Goal: Task Accomplishment & Management: Manage account settings

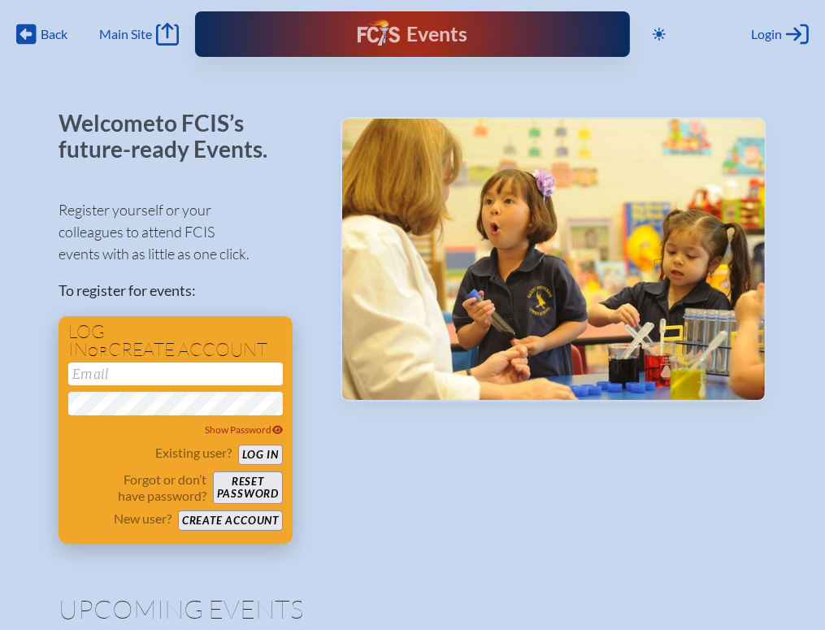
type input "[EMAIL_ADDRESS][DOMAIN_NAME]"
click at [261, 453] on button "Log in" at bounding box center [260, 455] width 45 height 20
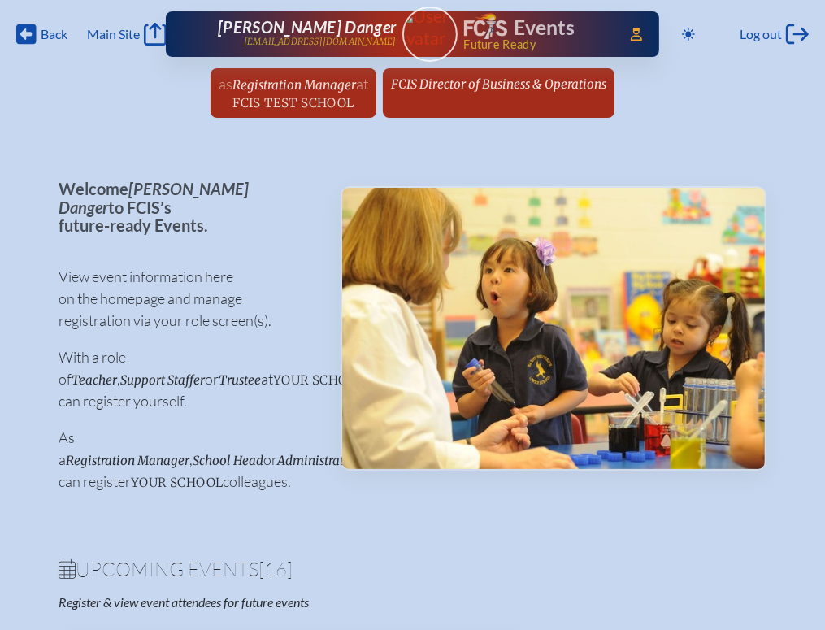
click at [493, 83] on span "FCIS Director of Business & Operations" at bounding box center [498, 83] width 215 height 15
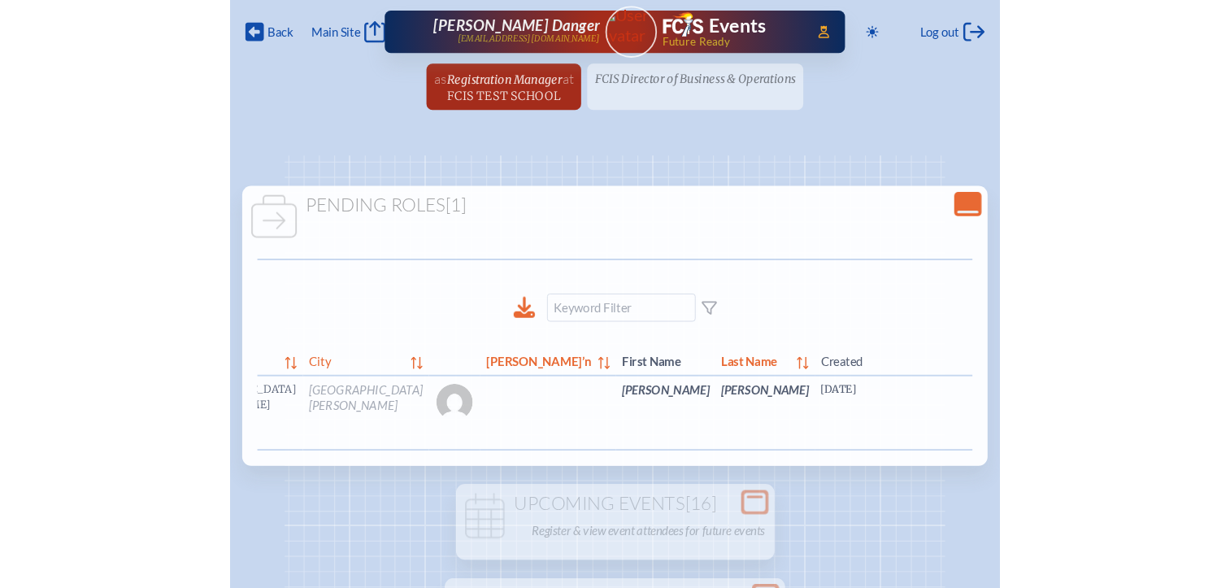
scroll to position [0, 48]
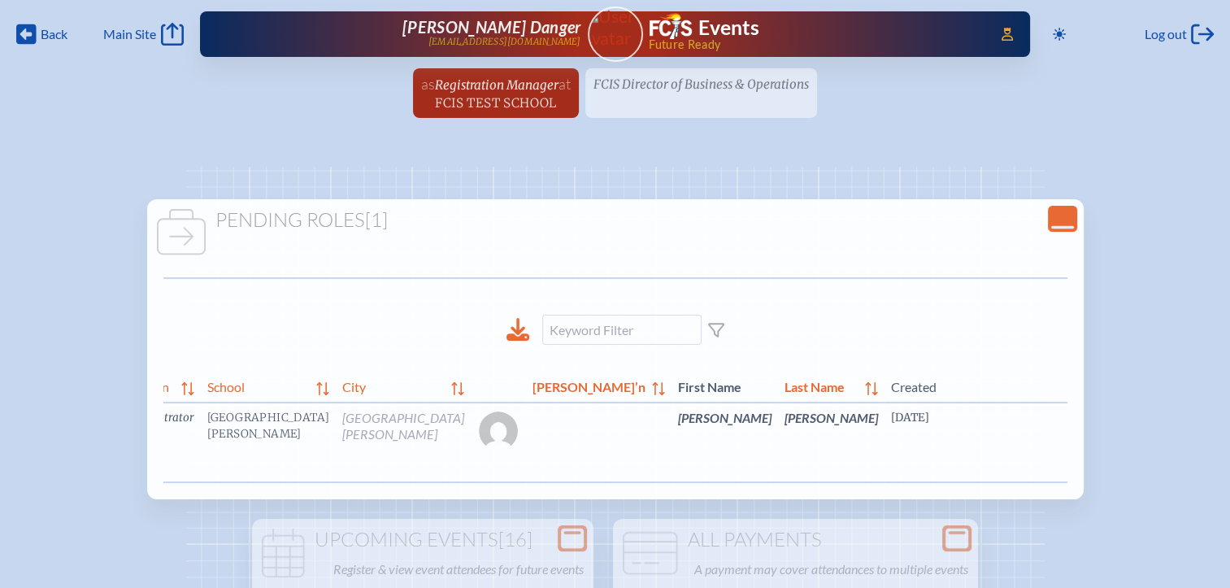
click at [824, 440] on link "edit Person’s Details" at bounding box center [1220, 441] width 54 height 51
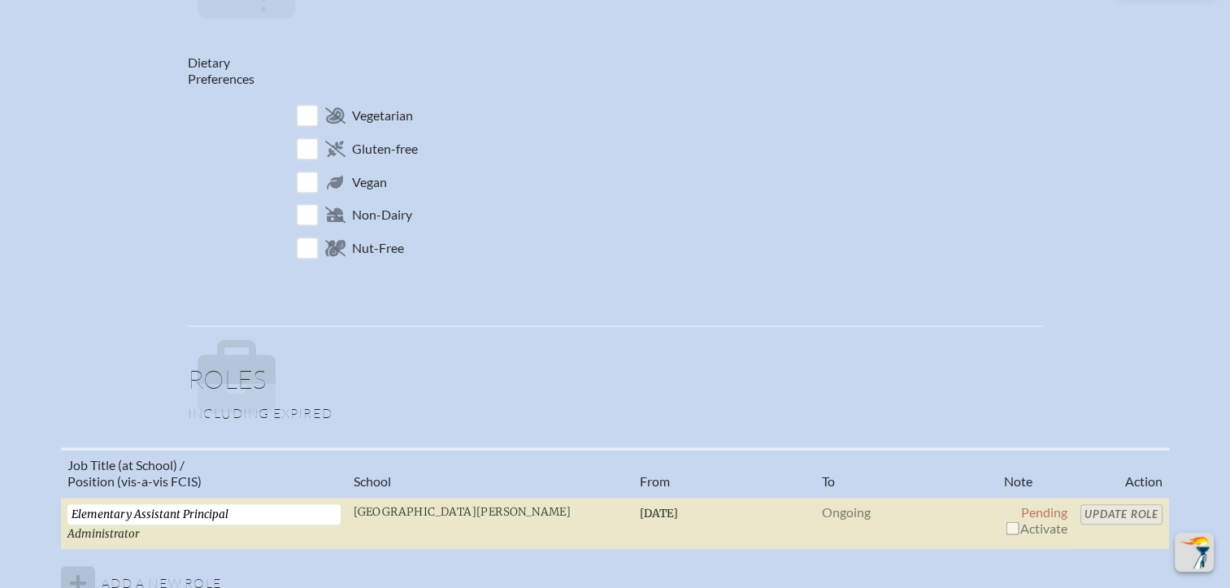
scroll to position [1057, 0]
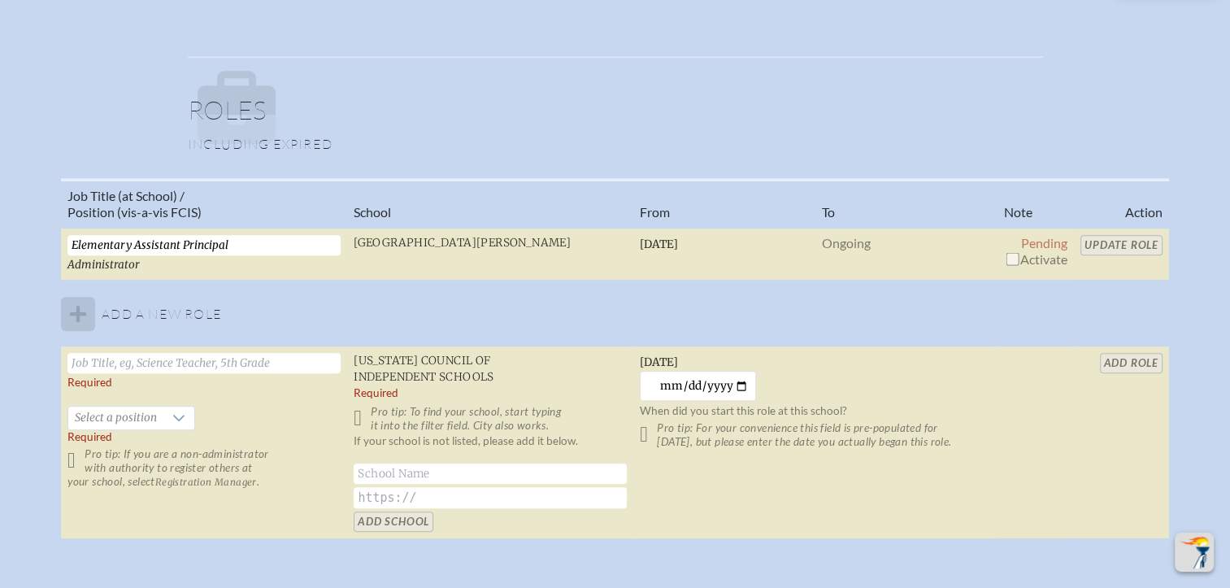
click at [824, 253] on input "checkbox" at bounding box center [1011, 258] width 13 height 13
checkbox input "true"
click at [824, 245] on span "Update Role" at bounding box center [1121, 243] width 82 height 15
click at [824, 241] on input "Update Role" at bounding box center [1121, 245] width 82 height 20
